Goal: Task Accomplishment & Management: Use online tool/utility

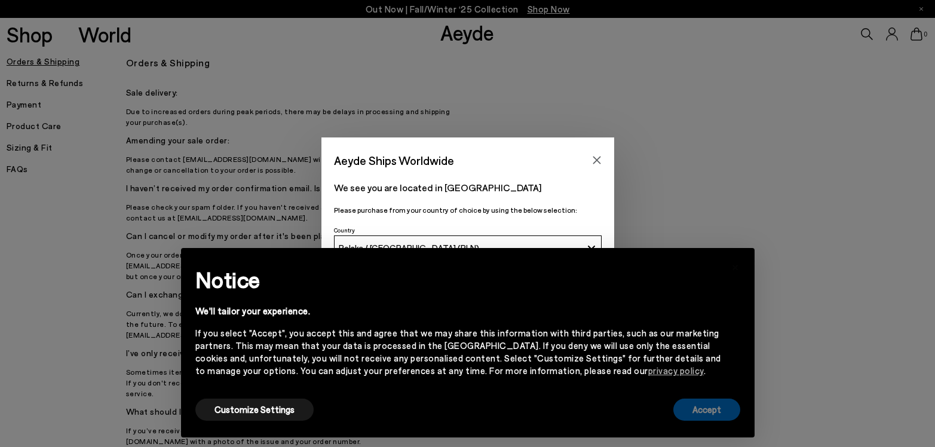
click at [719, 415] on button "Accept" at bounding box center [706, 410] width 67 height 22
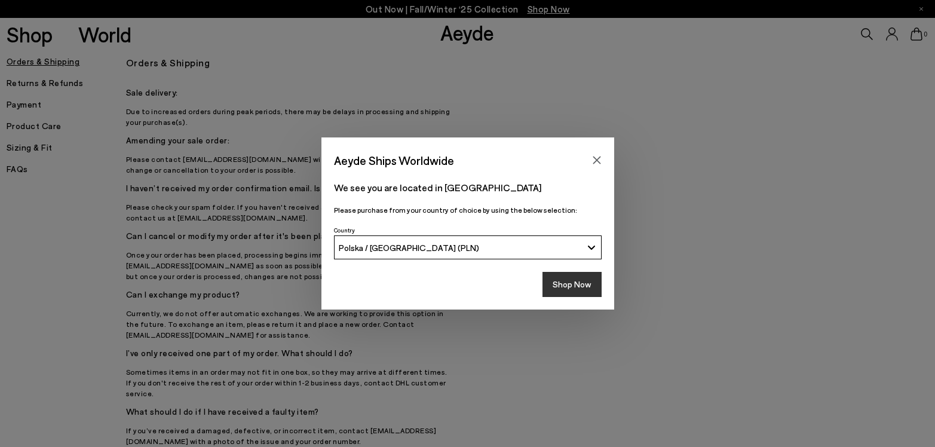
click at [576, 281] on button "Shop Now" at bounding box center [571, 284] width 59 height 25
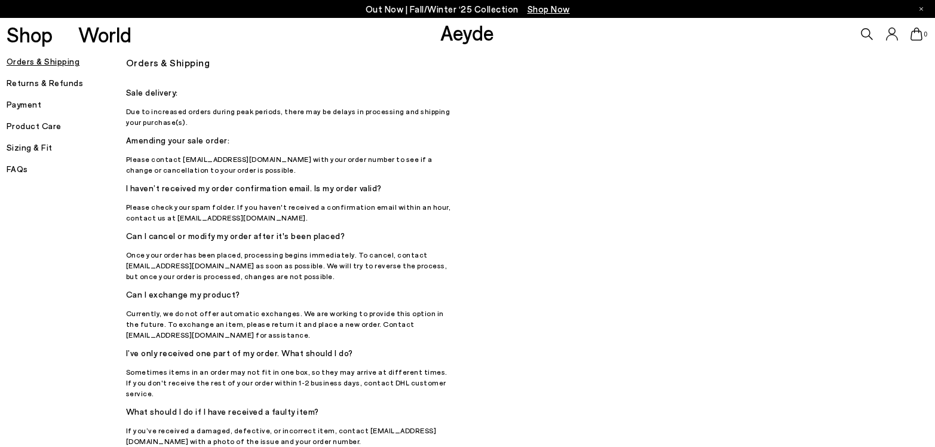
click at [35, 80] on h5 "Returns & Refunds" at bounding box center [66, 83] width 119 height 17
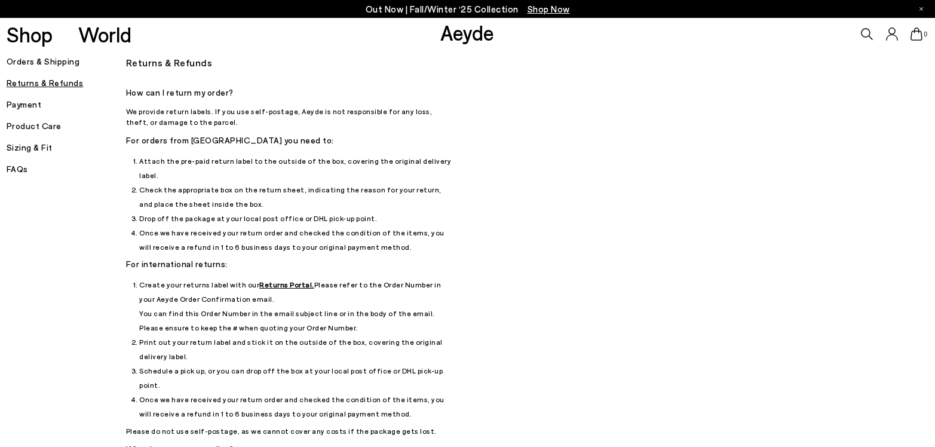
scroll to position [59, 0]
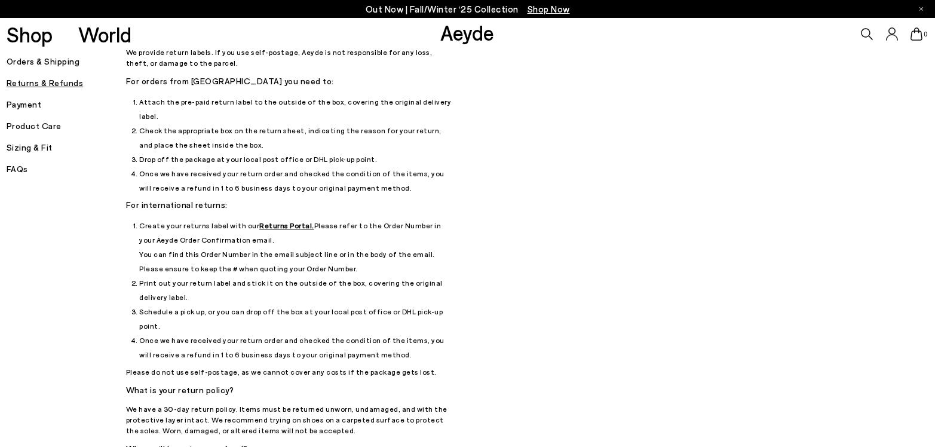
click at [268, 221] on u "Returns Portal." at bounding box center [286, 225] width 55 height 8
